Goal: Find specific page/section: Find specific page/section

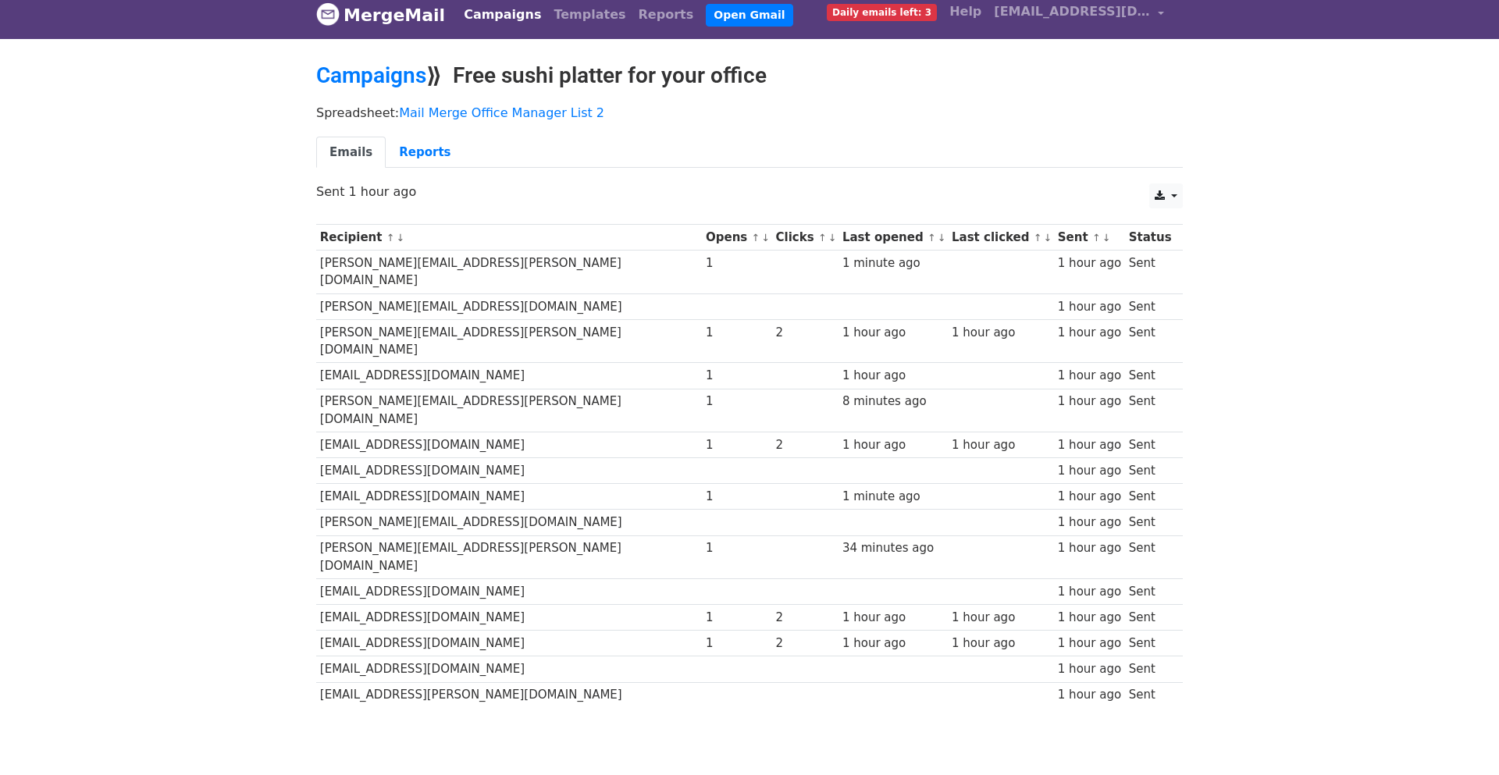
scroll to position [11, 0]
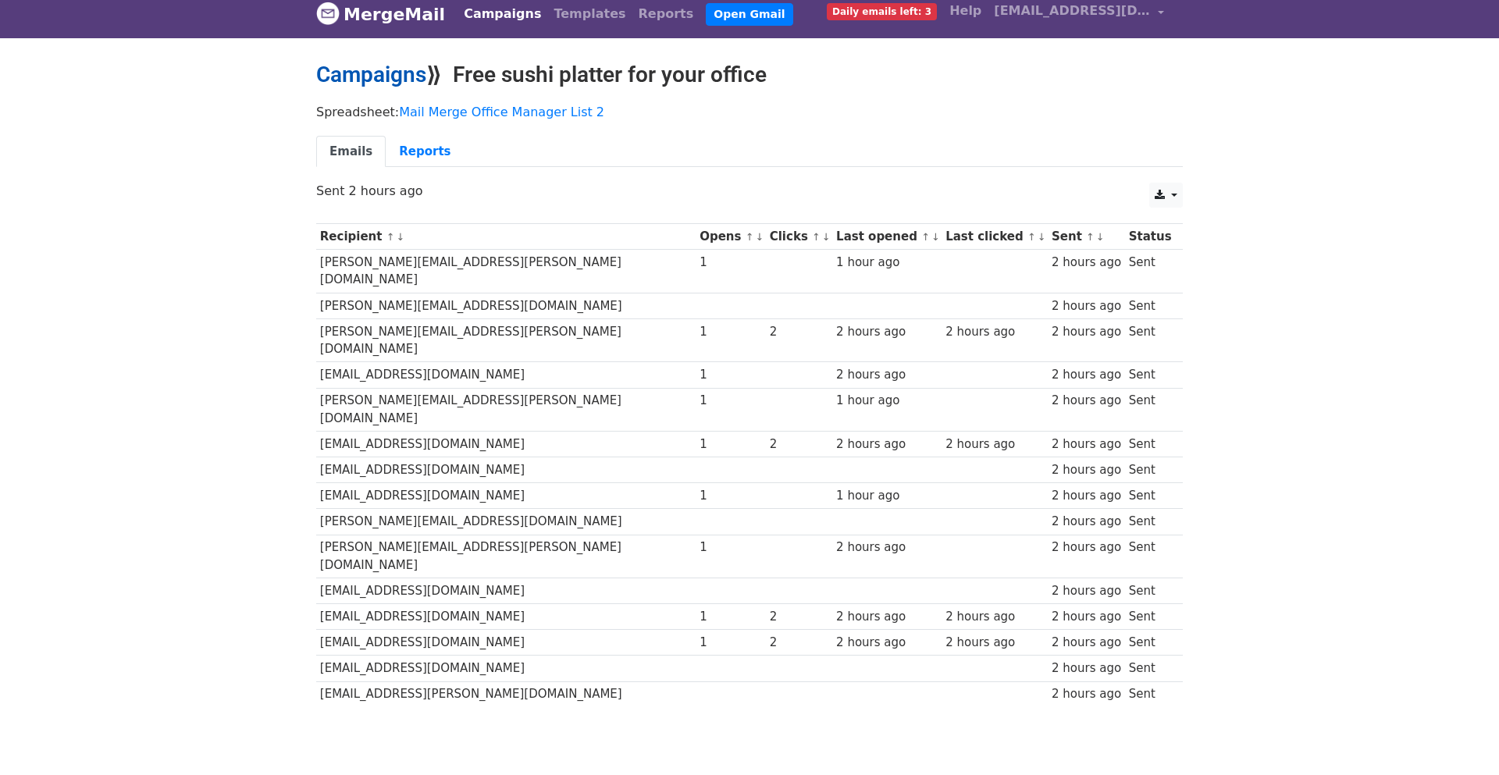
click at [401, 74] on link "Campaigns" at bounding box center [371, 75] width 110 height 26
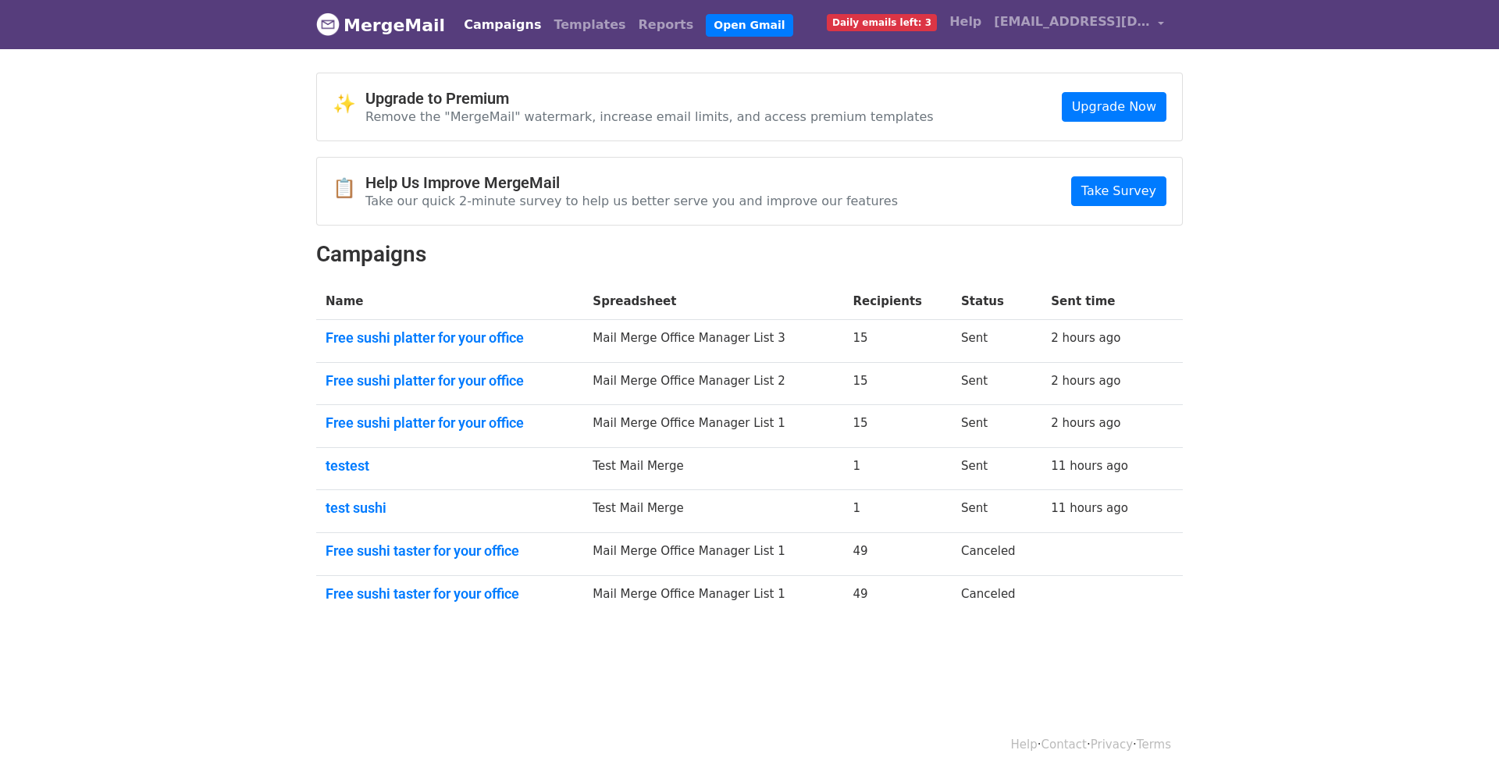
scroll to position [1, 0]
click at [415, 422] on link "Free sushi platter for your office" at bounding box center [450, 422] width 248 height 17
